Goal: Task Accomplishment & Management: Complete application form

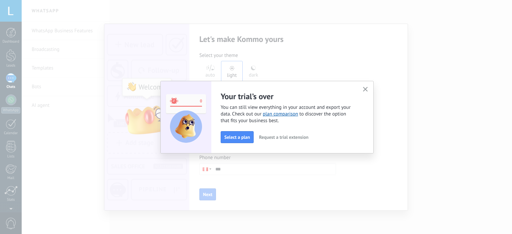
click at [368, 89] on icon "button" at bounding box center [365, 89] width 5 height 5
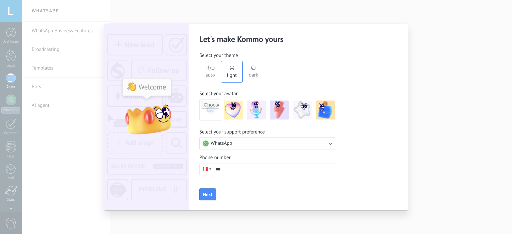
click at [447, 71] on div "Let's make Kommo yours Select your theme auto light dark Select your avatar Sel…" at bounding box center [256, 117] width 512 height 234
click at [79, 131] on div "Let's make Kommo yours Select your theme auto light dark Select your avatar Sel…" at bounding box center [256, 117] width 512 height 234
click at [138, 15] on div "Let's make Kommo yours Select your theme auto light dark Select your avatar Sel…" at bounding box center [256, 117] width 512 height 234
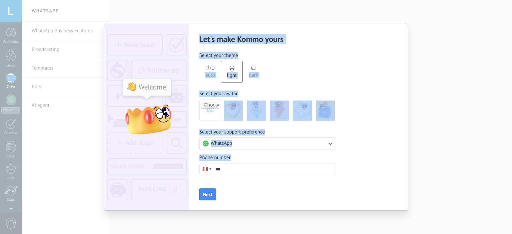
drag, startPoint x: 388, startPoint y: 154, endPoint x: 447, endPoint y: 155, distance: 59.0
click at [447, 155] on div "Let's make Kommo yours Select your theme auto light dark Select your avatar Sel…" at bounding box center [256, 117] width 512 height 234
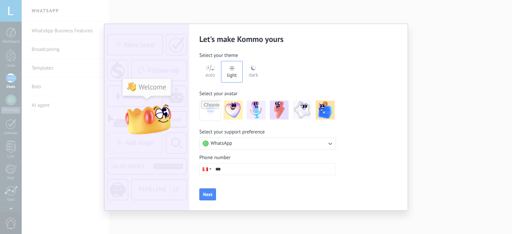
click at [447, 155] on div "Let's make Kommo yours Select your theme auto light dark Select your avatar Sel…" at bounding box center [256, 117] width 512 height 234
click at [33, 181] on div "Let's make Kommo yours Select your theme auto light dark Select your avatar Sel…" at bounding box center [256, 117] width 512 height 234
click at [10, 34] on div "Let's make Kommo yours Select your theme auto light dark Select your avatar Sel…" at bounding box center [256, 117] width 512 height 234
click at [87, 185] on div "Let's make Kommo yours Select your theme auto light dark Select your avatar Sel…" at bounding box center [256, 117] width 512 height 234
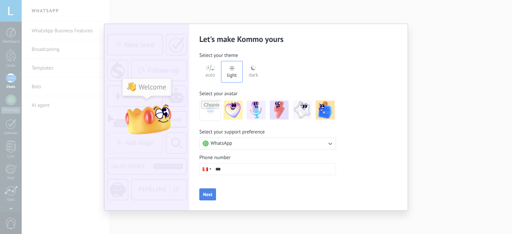
click at [216, 196] on button "Next" at bounding box center [207, 195] width 17 height 12
click at [208, 74] on div "auto" at bounding box center [210, 73] width 10 height 17
click at [212, 192] on button "Next" at bounding box center [207, 195] width 17 height 12
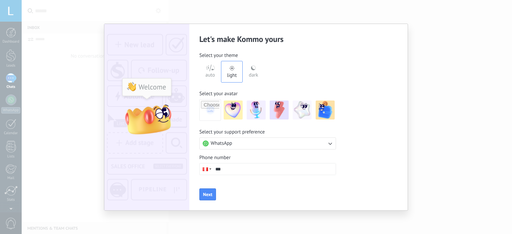
click at [94, 119] on div "Let's make Kommo yours Select your theme auto light dark Select your avatar Sel…" at bounding box center [256, 117] width 512 height 234
drag, startPoint x: 94, startPoint y: 119, endPoint x: 154, endPoint y: -6, distance: 138.3
click at [154, 0] on html ".abccls-1,.abccls-2{fill-rule:evenodd}.abccls-2{fill:#fff} .abfcls-1{fill:none}…" at bounding box center [256, 117] width 512 height 234
click at [416, 66] on div "Let's make Kommo yours Select your theme auto light dark Select your avatar Sel…" at bounding box center [256, 117] width 512 height 234
click at [249, 172] on input "***" at bounding box center [273, 169] width 123 height 11
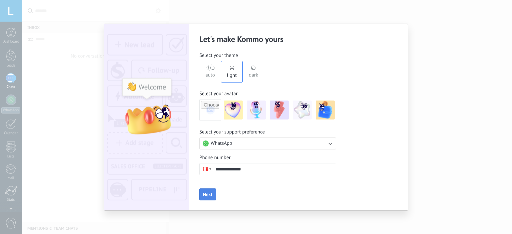
type input "**********"
click at [214, 189] on button "Next" at bounding box center [207, 195] width 17 height 12
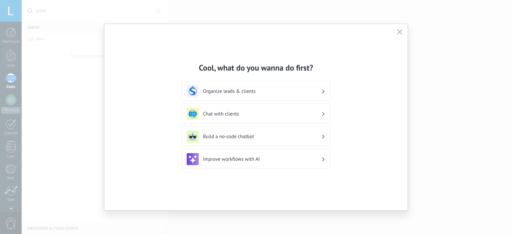
click at [216, 94] on h3 "Organize leads & clients" at bounding box center [262, 91] width 118 height 6
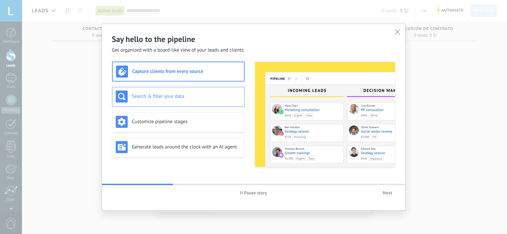
click at [180, 104] on div "Search & filter your data" at bounding box center [178, 97] width 133 height 20
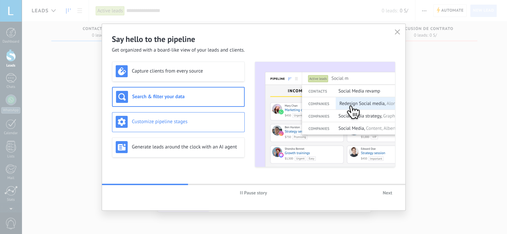
click at [184, 120] on h3 "Customize pipeline stages" at bounding box center [186, 122] width 109 height 6
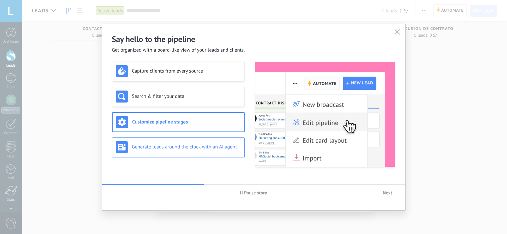
click at [188, 147] on h3 "Generate leads around the clock with an AI agent" at bounding box center [186, 147] width 109 height 6
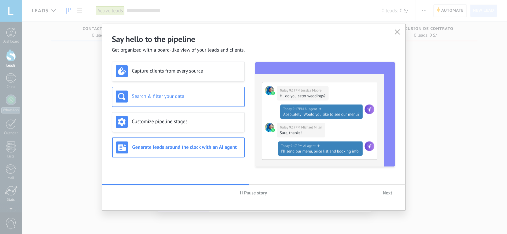
click at [209, 103] on div "Search & filter your data" at bounding box center [178, 97] width 133 height 20
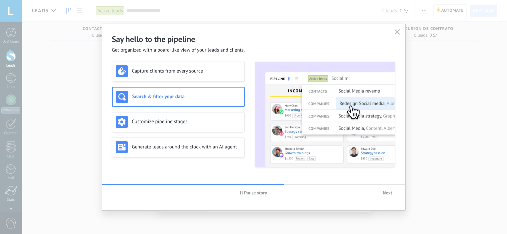
click at [389, 193] on span "Next" at bounding box center [387, 193] width 9 height 5
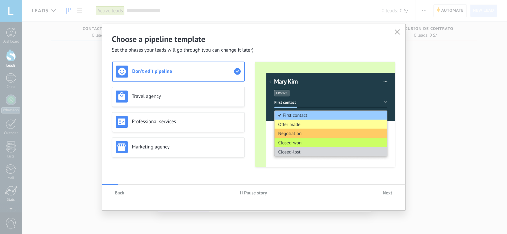
click at [389, 193] on span "Next" at bounding box center [387, 193] width 9 height 5
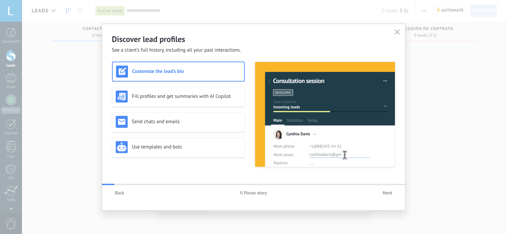
click at [389, 193] on span "Next" at bounding box center [387, 193] width 9 height 5
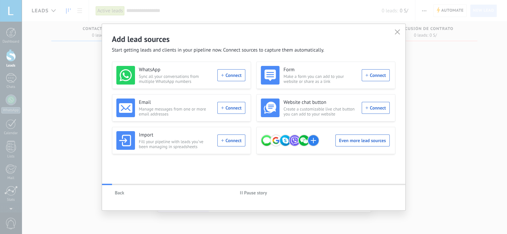
click at [389, 193] on div "Back Pause story" at bounding box center [254, 192] width 304 height 15
click at [398, 33] on use "button" at bounding box center [397, 31] width 5 height 5
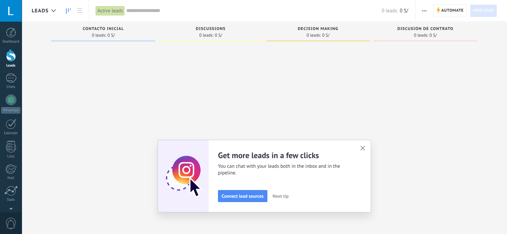
click at [398, 33] on div at bounding box center [253, 117] width 507 height 234
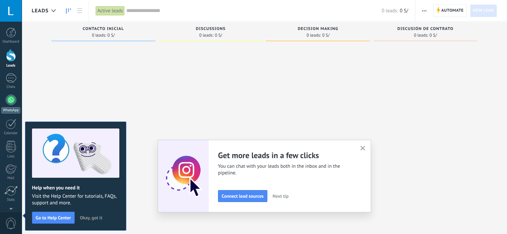
click at [6, 100] on div at bounding box center [11, 100] width 11 height 11
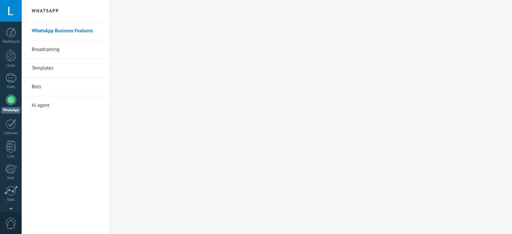
click at [51, 69] on link "Templates" at bounding box center [67, 68] width 71 height 19
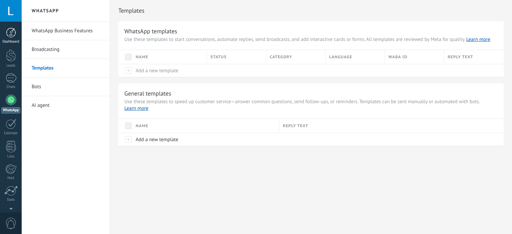
click at [15, 38] on link "Dashboard" at bounding box center [11, 36] width 22 height 16
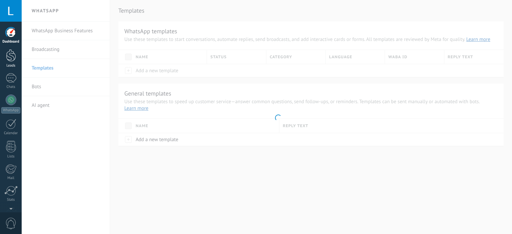
click at [11, 59] on div at bounding box center [11, 55] width 10 height 12
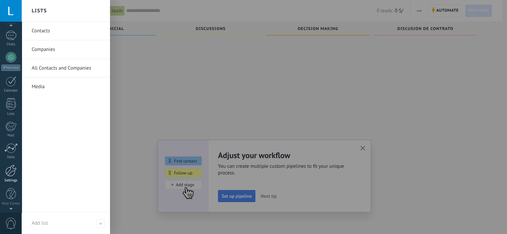
scroll to position [11, 0]
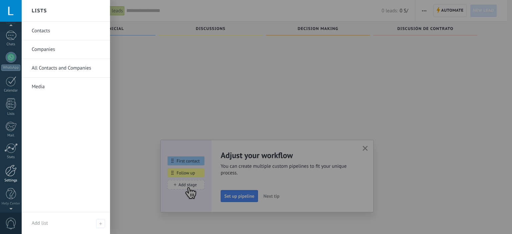
click at [10, 174] on div at bounding box center [10, 171] width 11 height 12
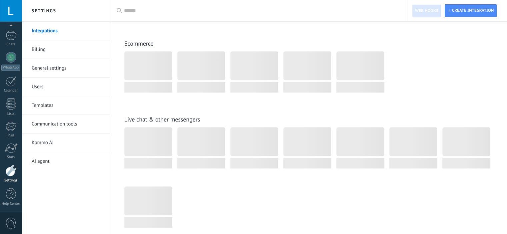
scroll to position [332, 0]
